Goal: Task Accomplishment & Management: Manage account settings

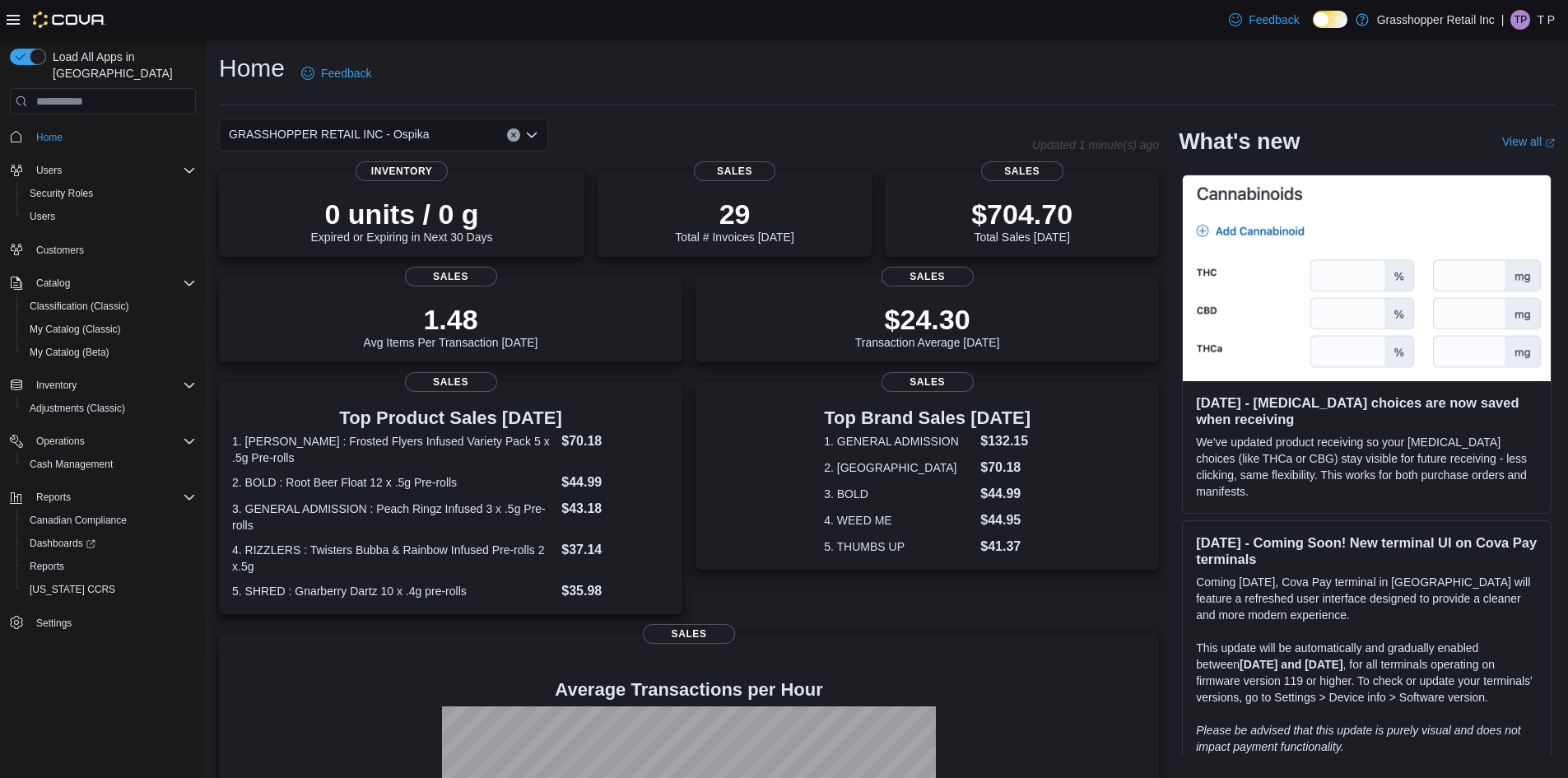
click at [536, 138] on icon "Open list of options" at bounding box center [531, 135] width 13 height 13
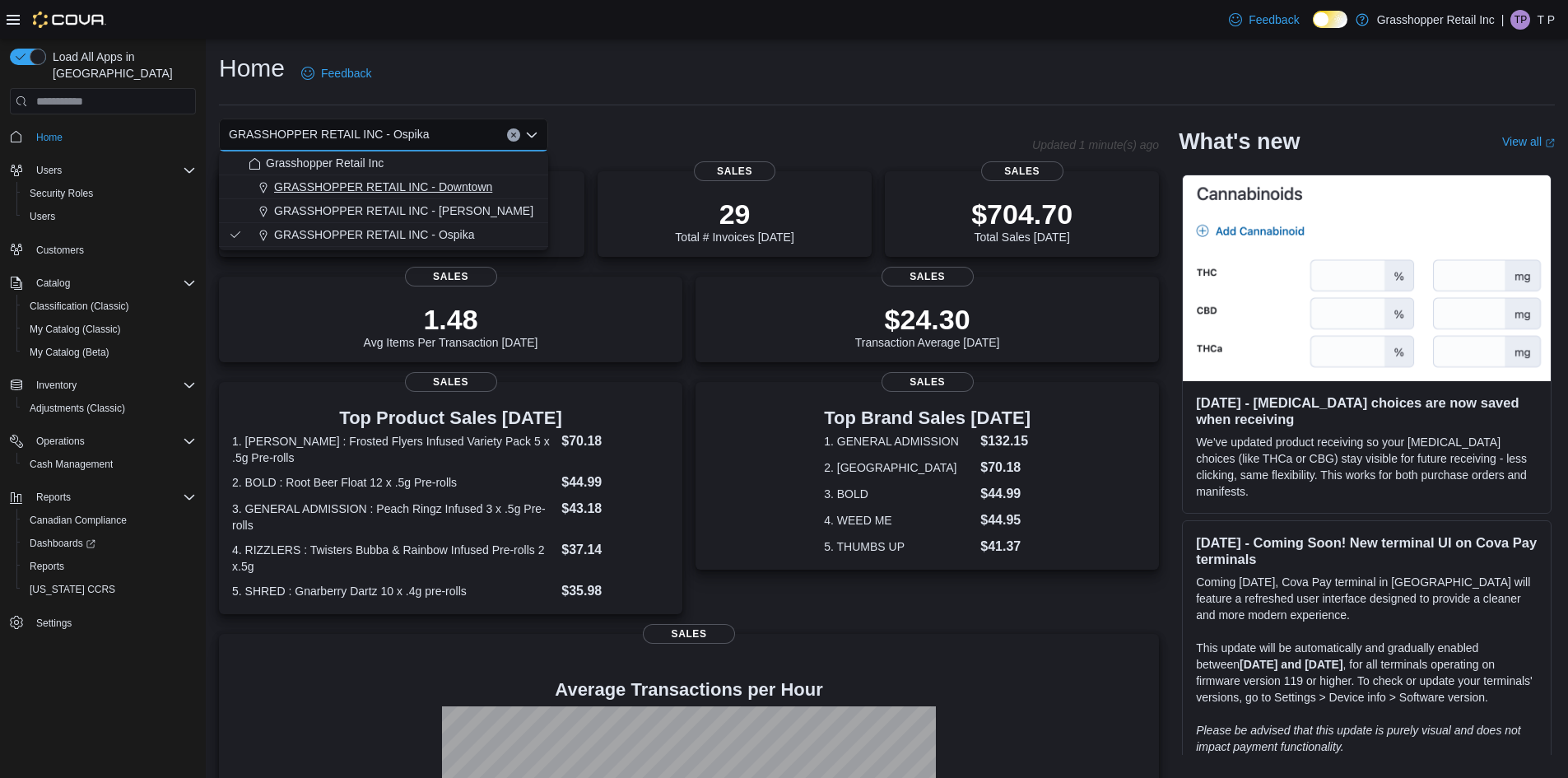
click at [482, 186] on span "GRASSHOPPER RETAIL INC - Downtown" at bounding box center [383, 187] width 218 height 17
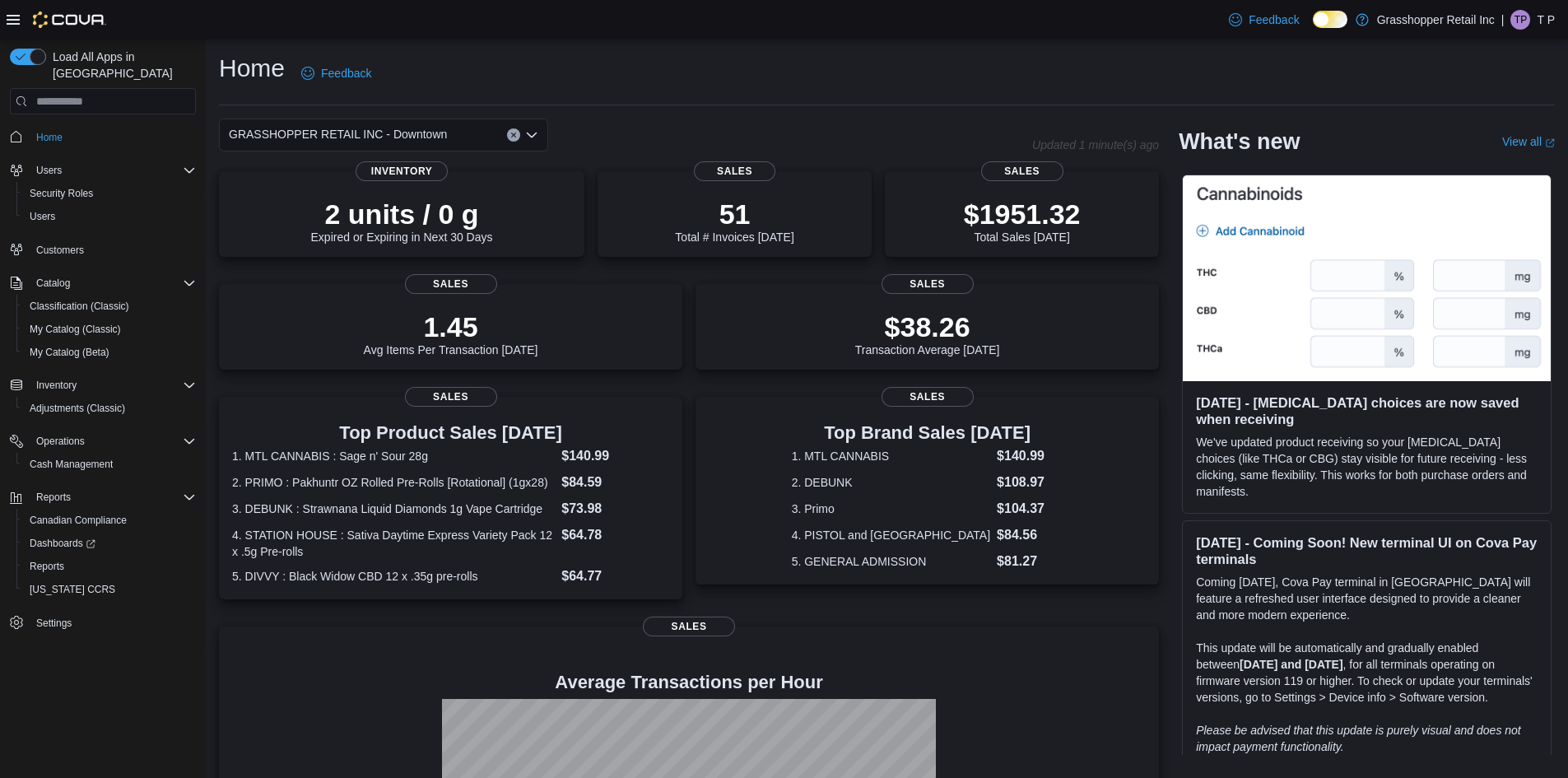
click at [528, 128] on icon "Open list of options" at bounding box center [531, 135] width 13 height 13
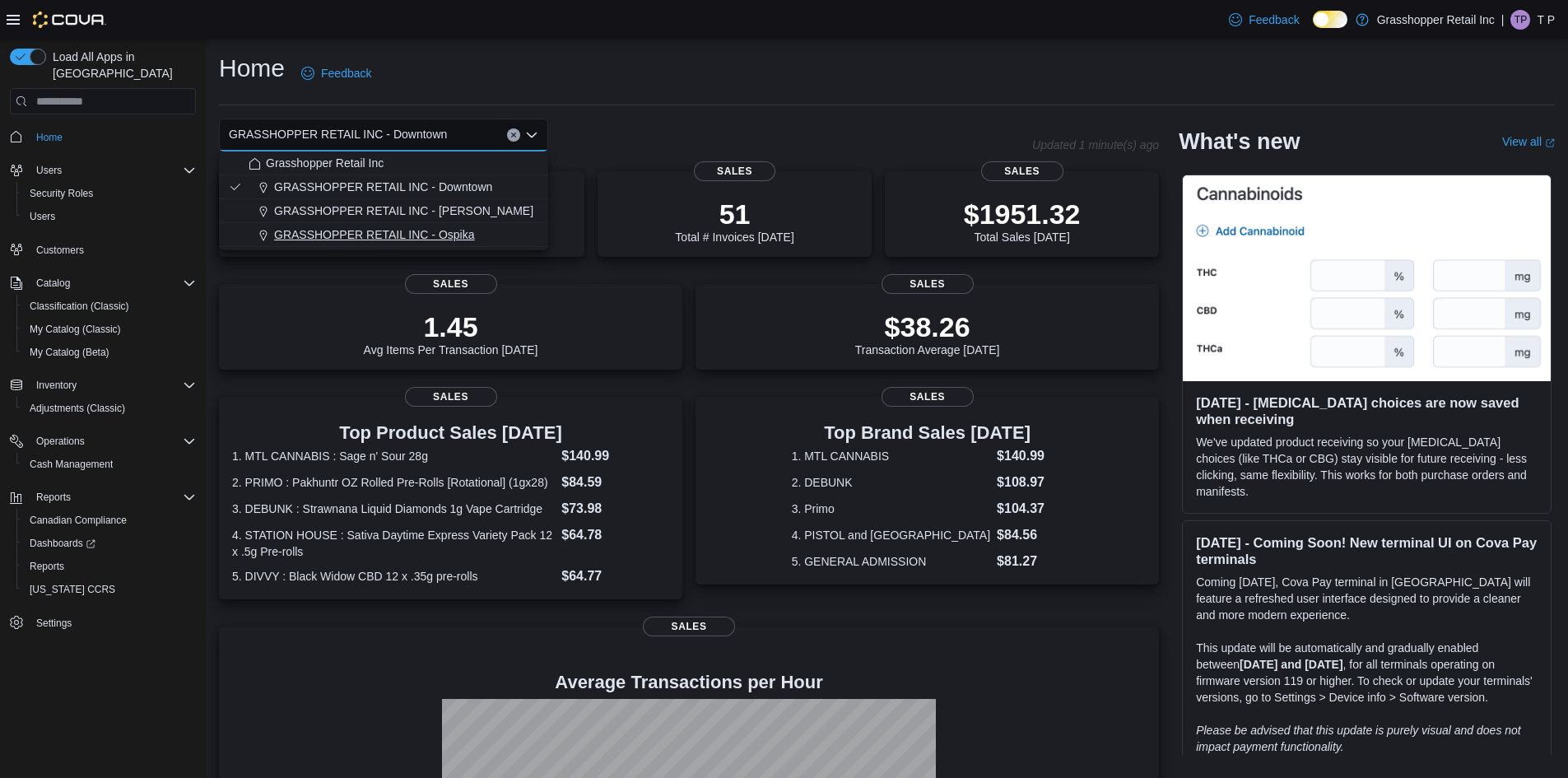
click at [486, 228] on div "GRASSHOPPER RETAIL INC - Ospika" at bounding box center [393, 234] width 290 height 17
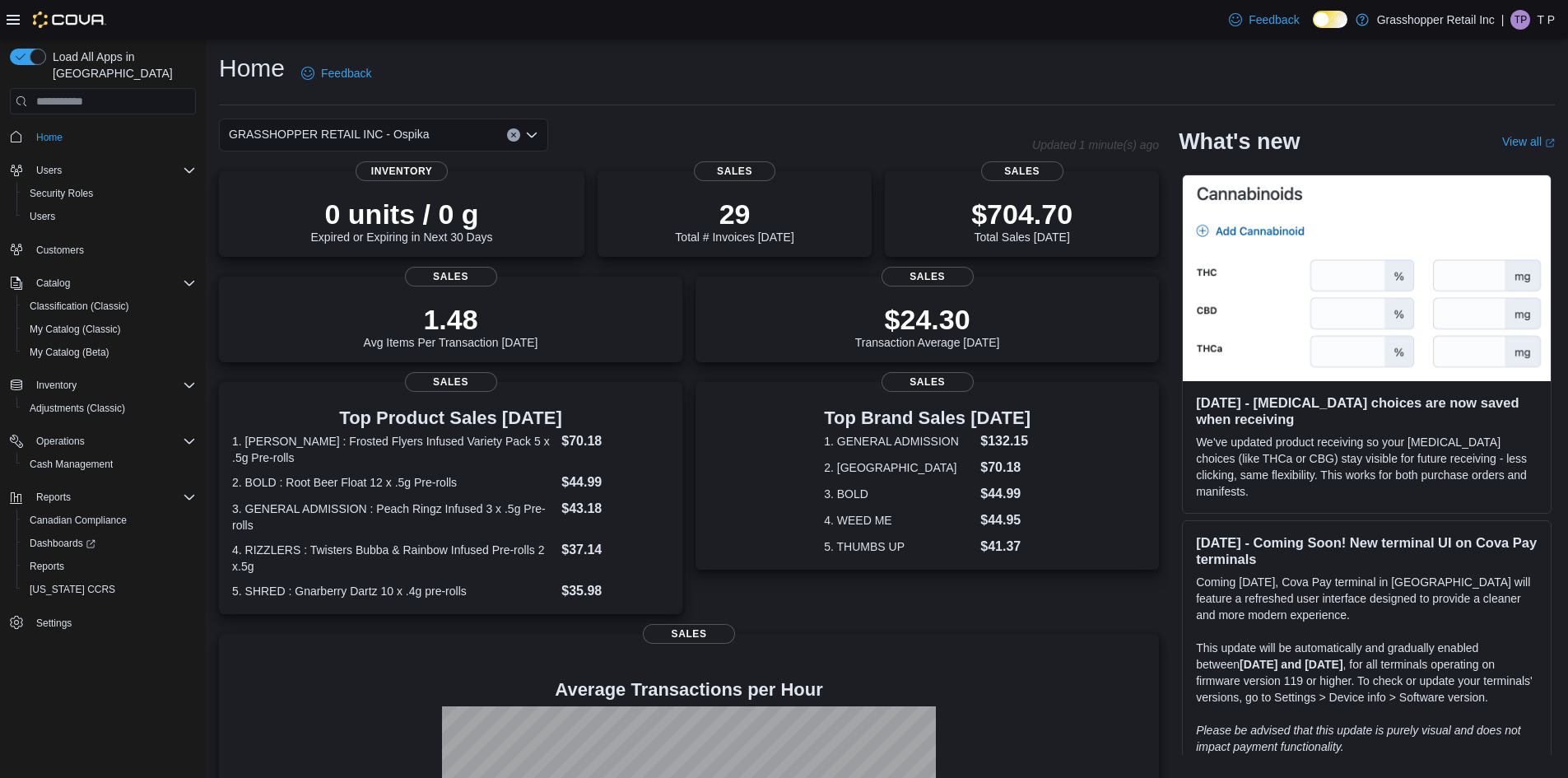
click at [1534, 23] on div "| TP T P" at bounding box center [1528, 19] width 53 height 19
click at [1546, 16] on p "T P" at bounding box center [1546, 19] width 18 height 19
click at [1472, 155] on button "Sign Out" at bounding box center [1472, 162] width 152 height 27
